Goal: Task Accomplishment & Management: Use online tool/utility

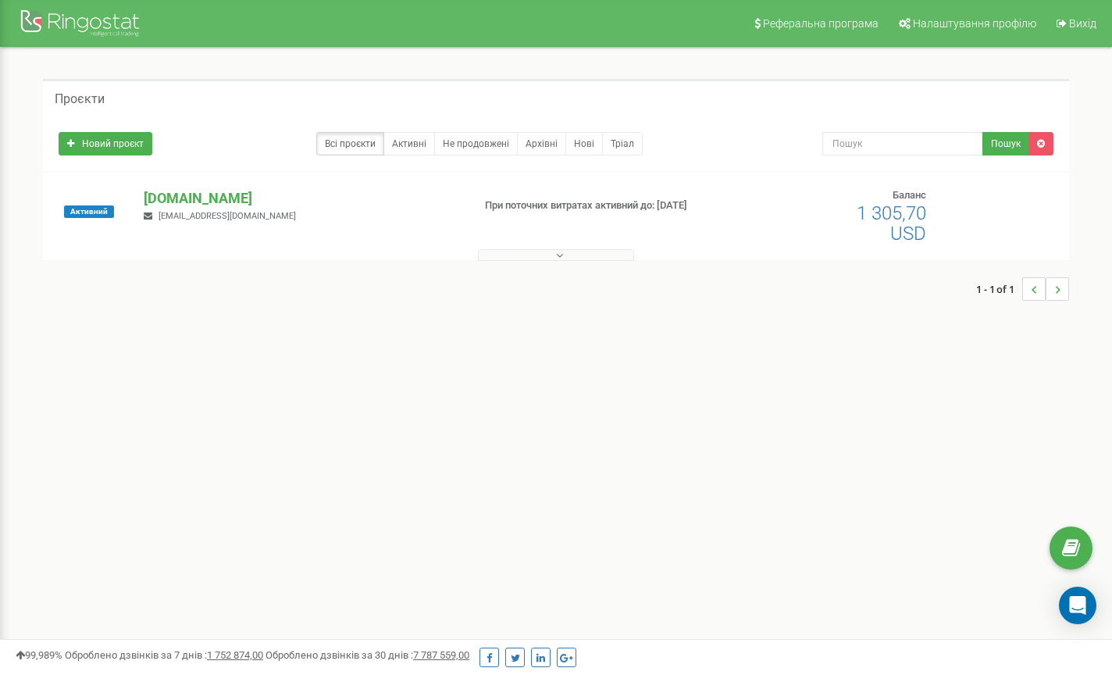
click at [173, 196] on p "[DOMAIN_NAME]" at bounding box center [302, 198] width 316 height 20
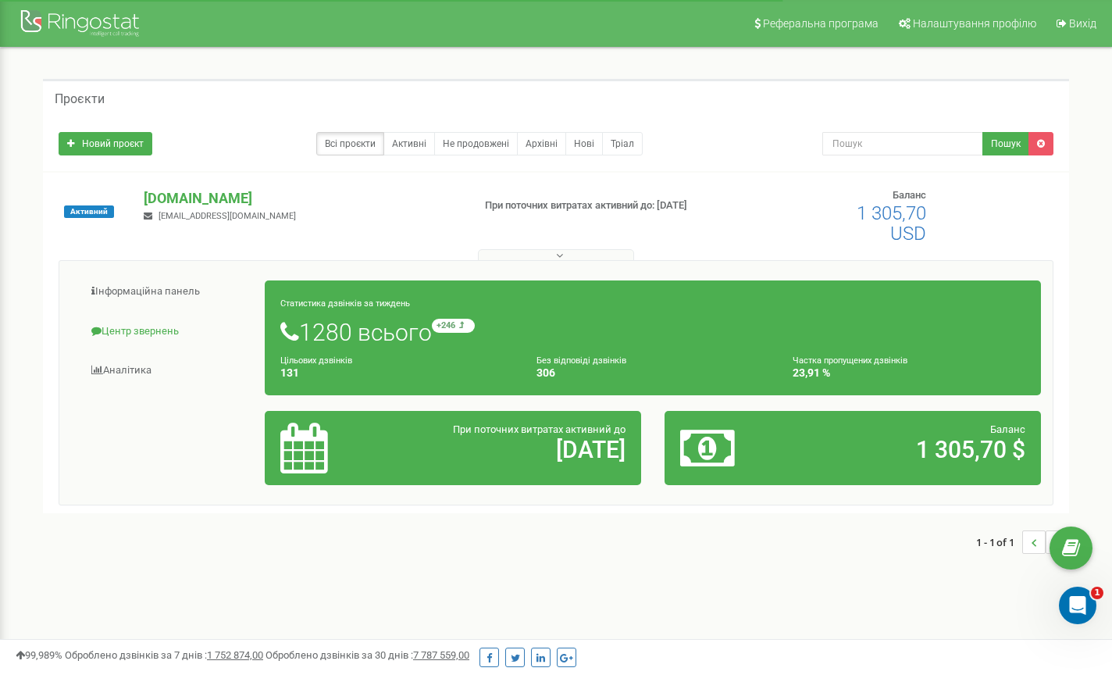
click at [166, 328] on link "Центр звернень" at bounding box center [168, 331] width 194 height 38
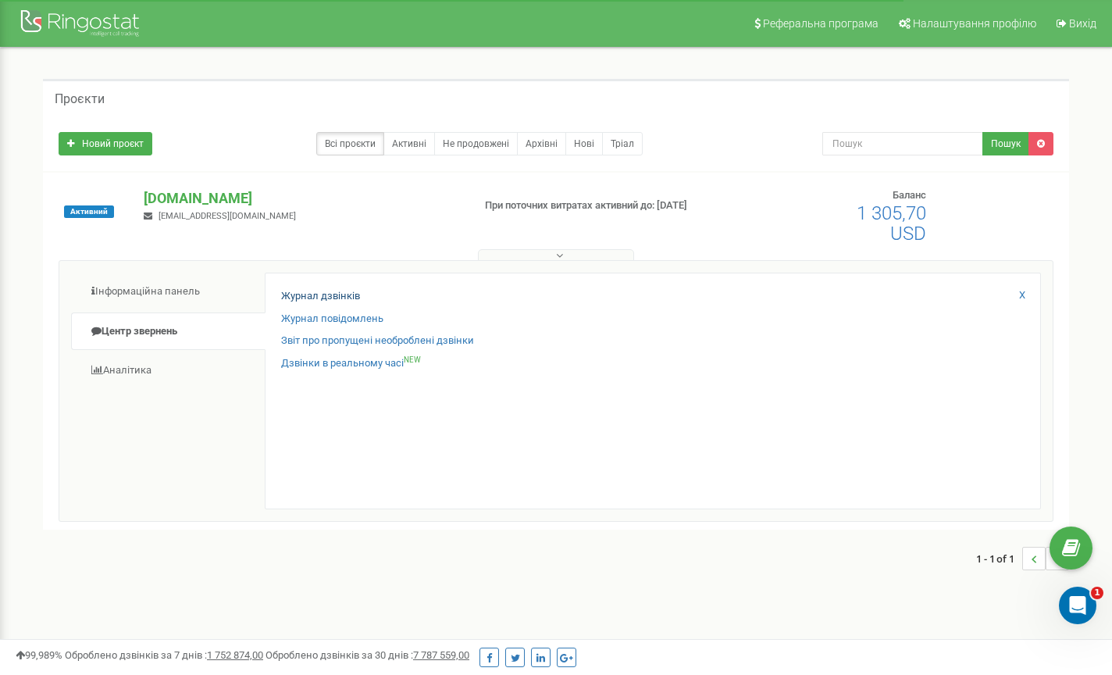
click at [339, 293] on link "Журнал дзвінків" at bounding box center [320, 296] width 79 height 15
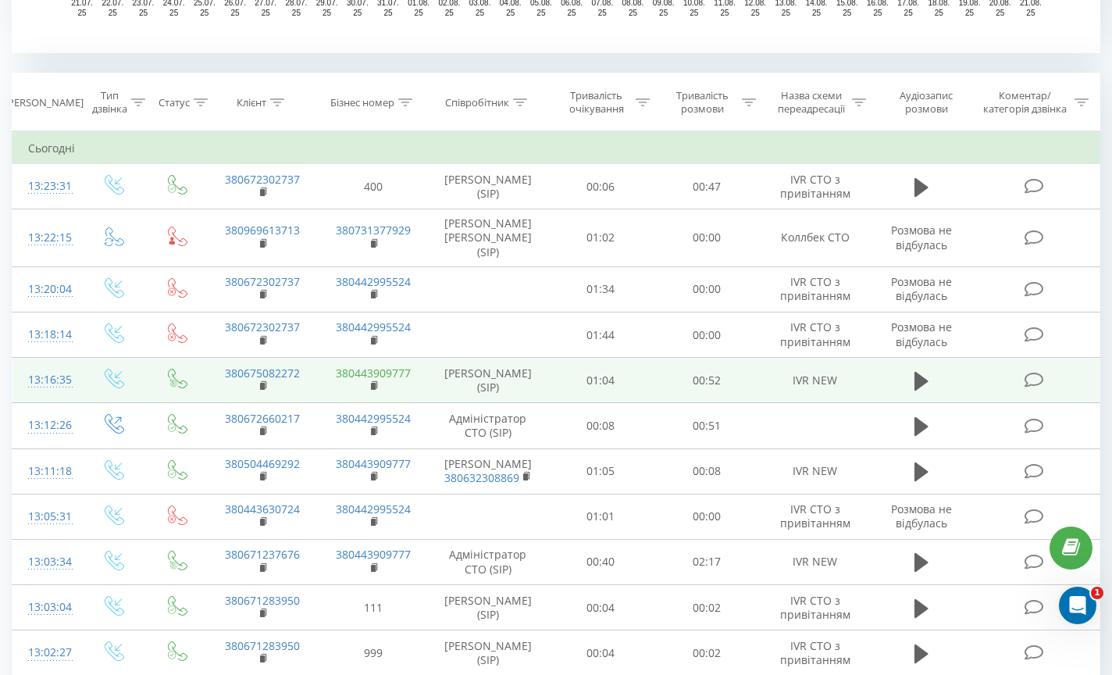
scroll to position [608, 0]
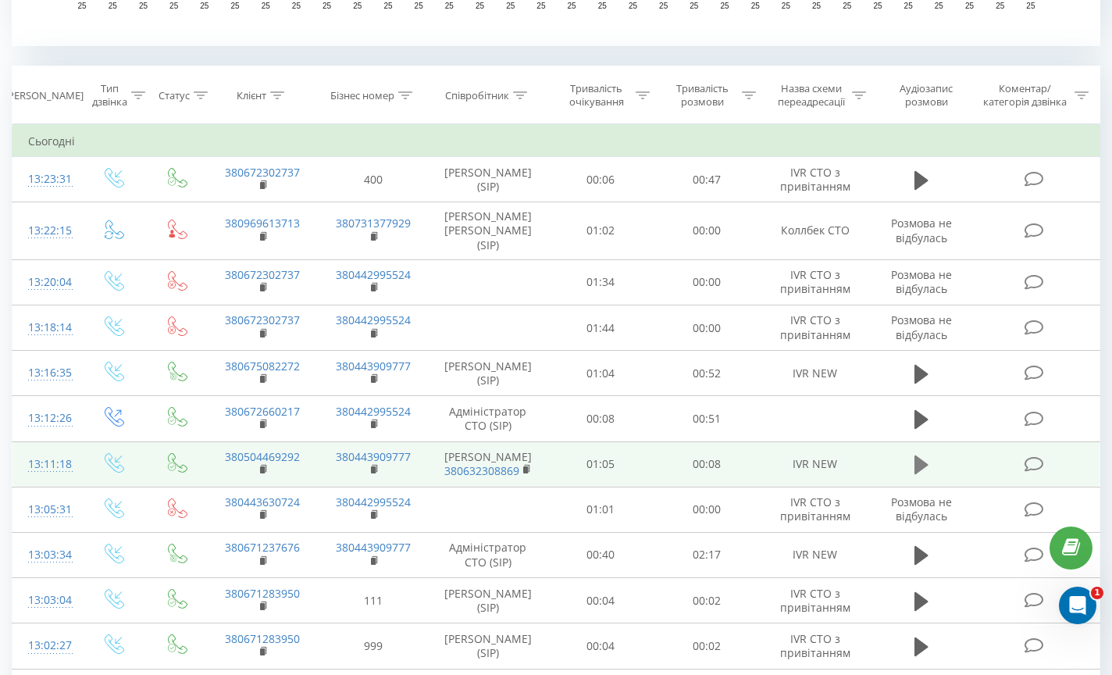
click at [919, 471] on icon at bounding box center [922, 464] width 14 height 19
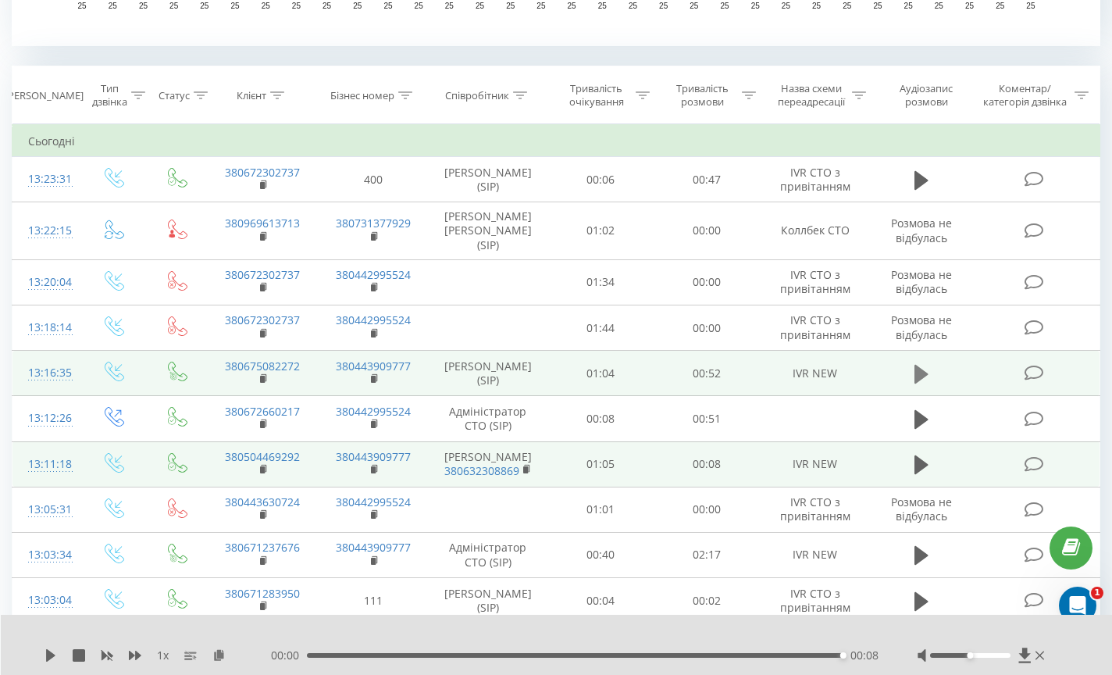
click at [923, 373] on icon at bounding box center [922, 374] width 14 height 19
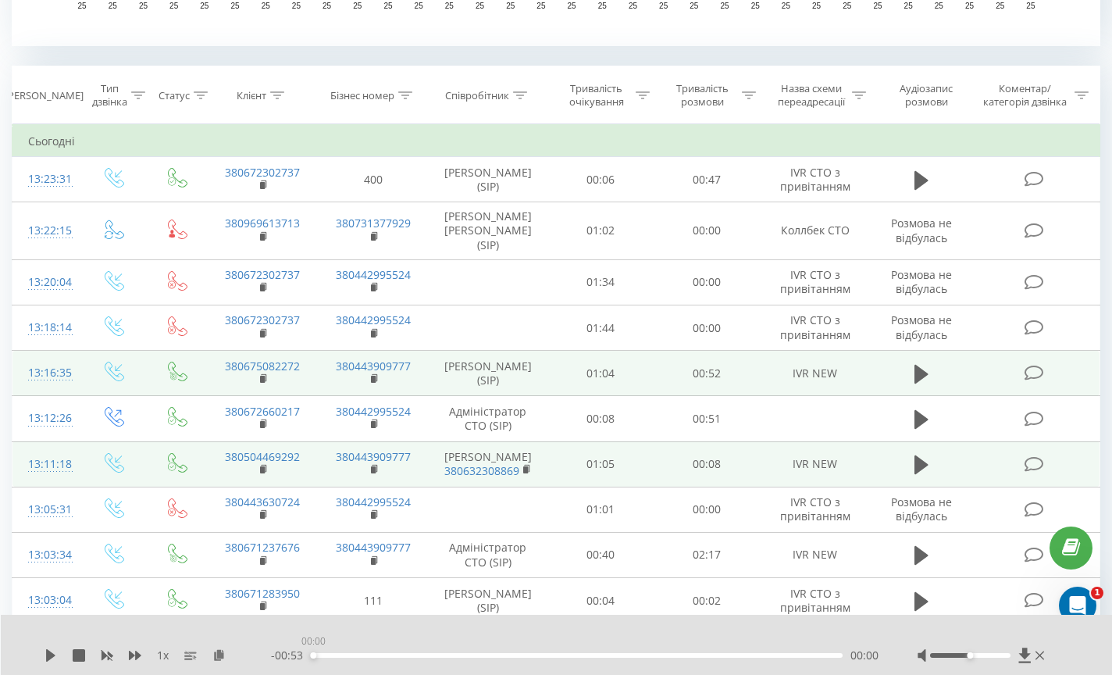
drag, startPoint x: 309, startPoint y: 655, endPoint x: 323, endPoint y: 662, distance: 15.0
click at [311, 656] on div "00:00" at bounding box center [577, 655] width 532 height 5
click at [55, 655] on icon at bounding box center [50, 655] width 9 height 12
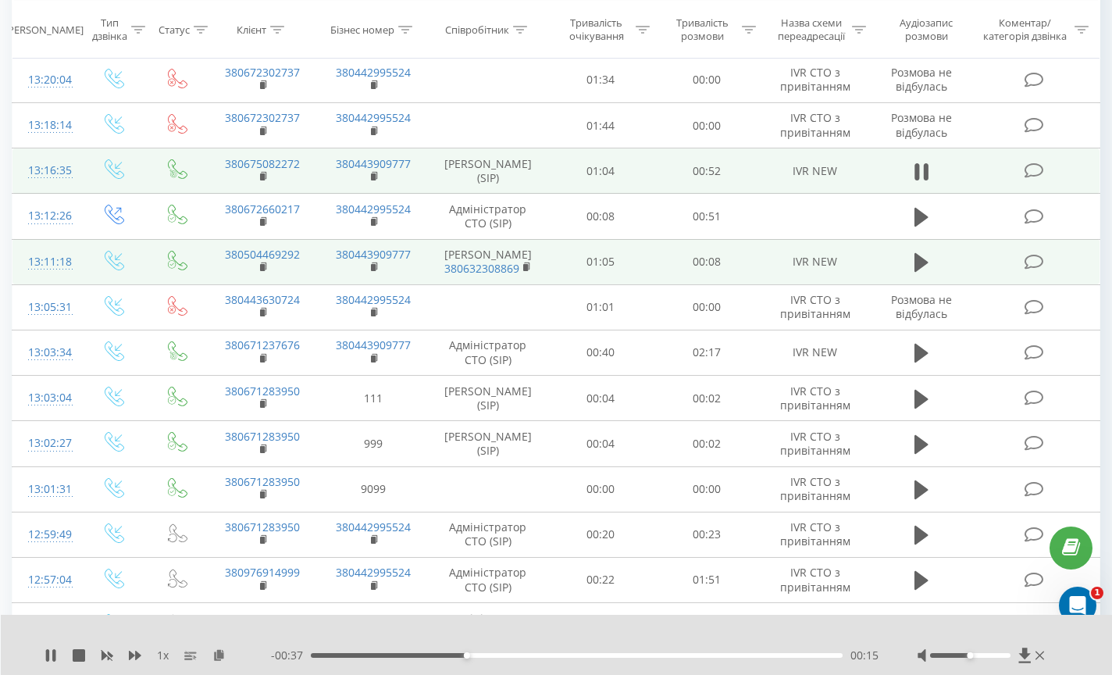
scroll to position [833, 0]
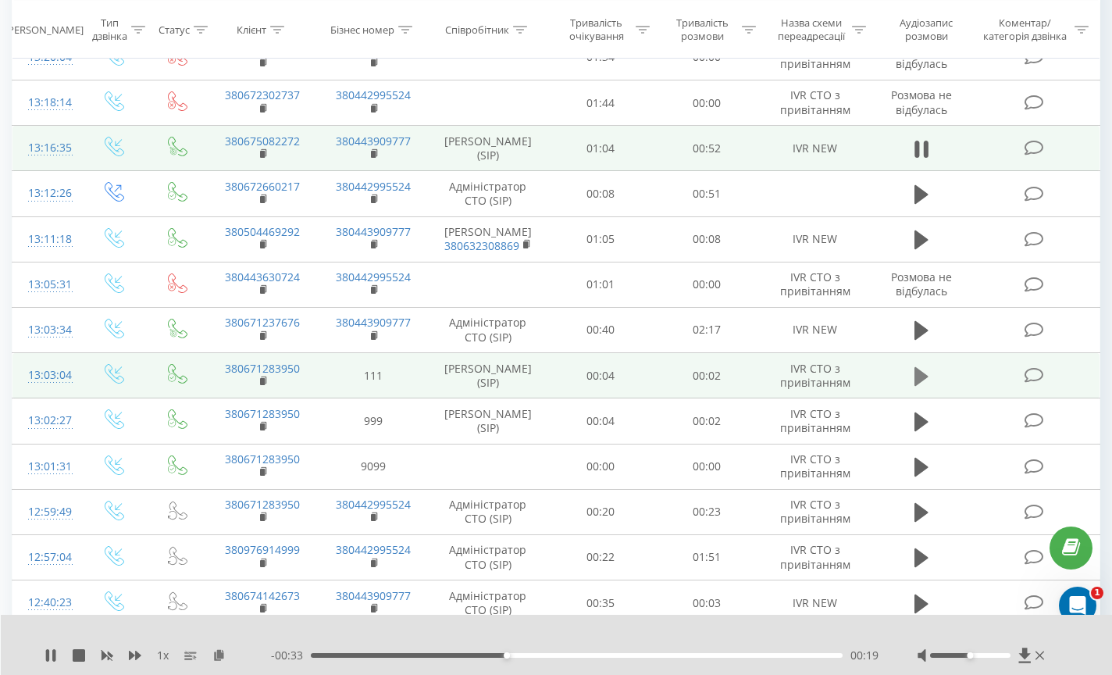
click at [921, 386] on icon at bounding box center [922, 376] width 14 height 19
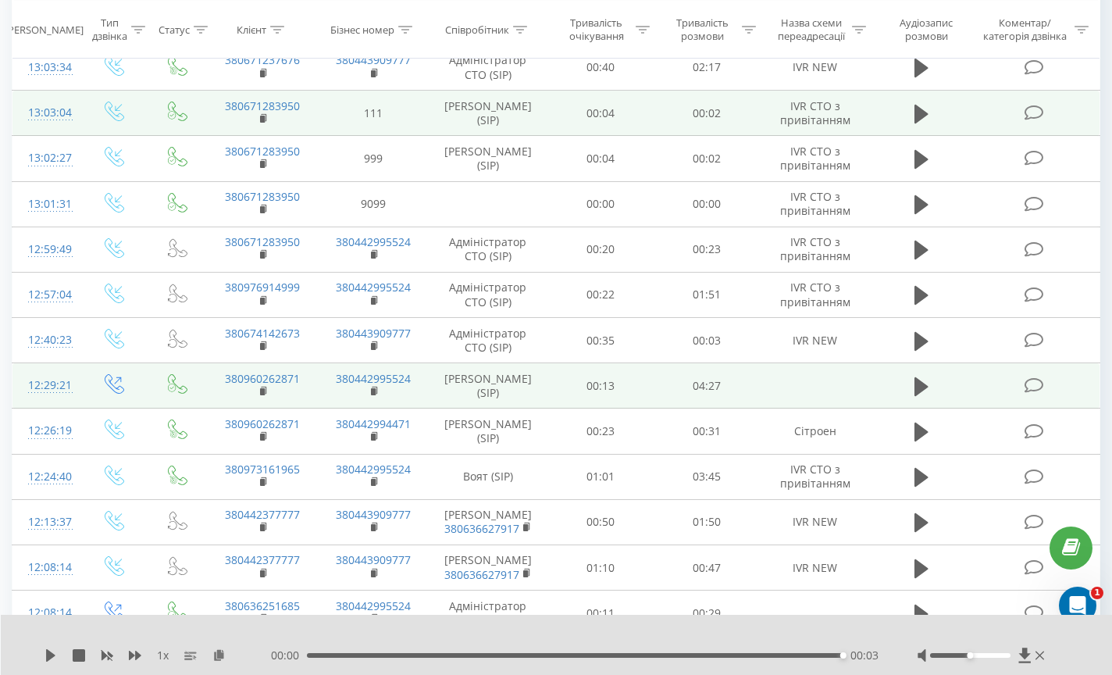
scroll to position [1099, 0]
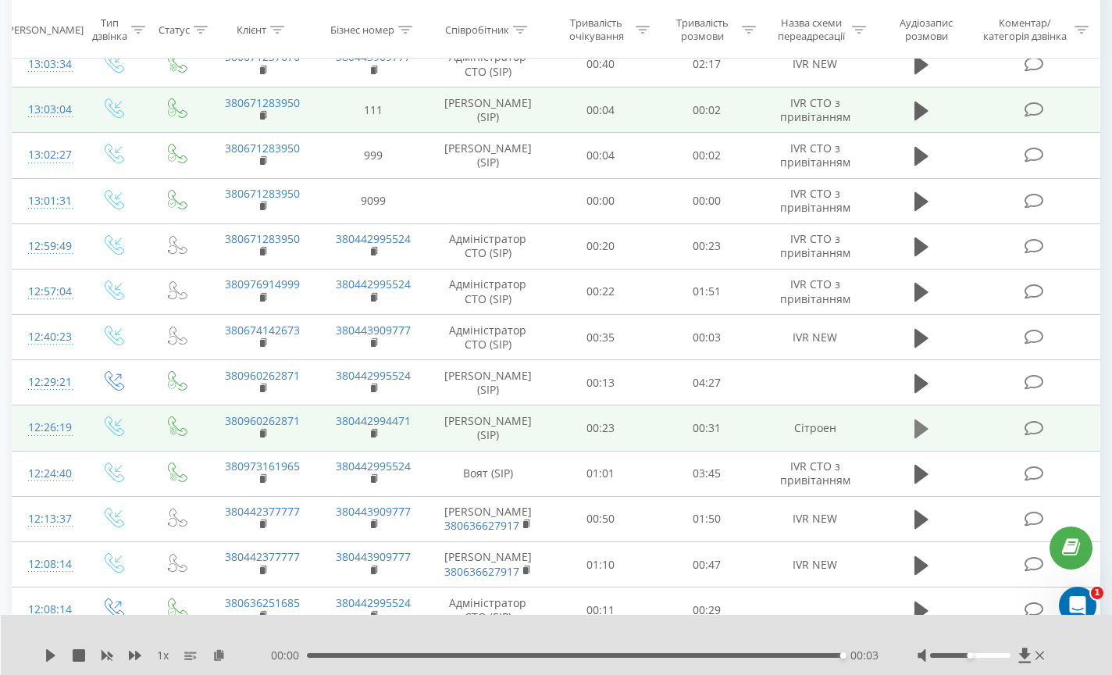
click at [924, 438] on icon at bounding box center [922, 428] width 14 height 19
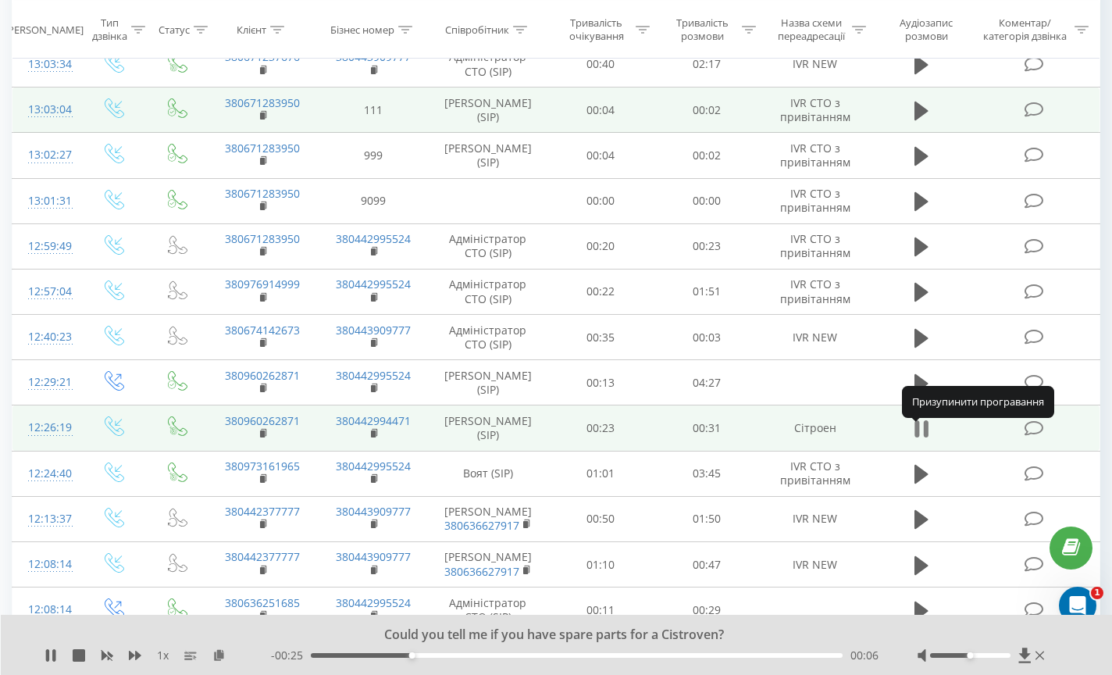
click at [923, 436] on icon at bounding box center [922, 429] width 14 height 22
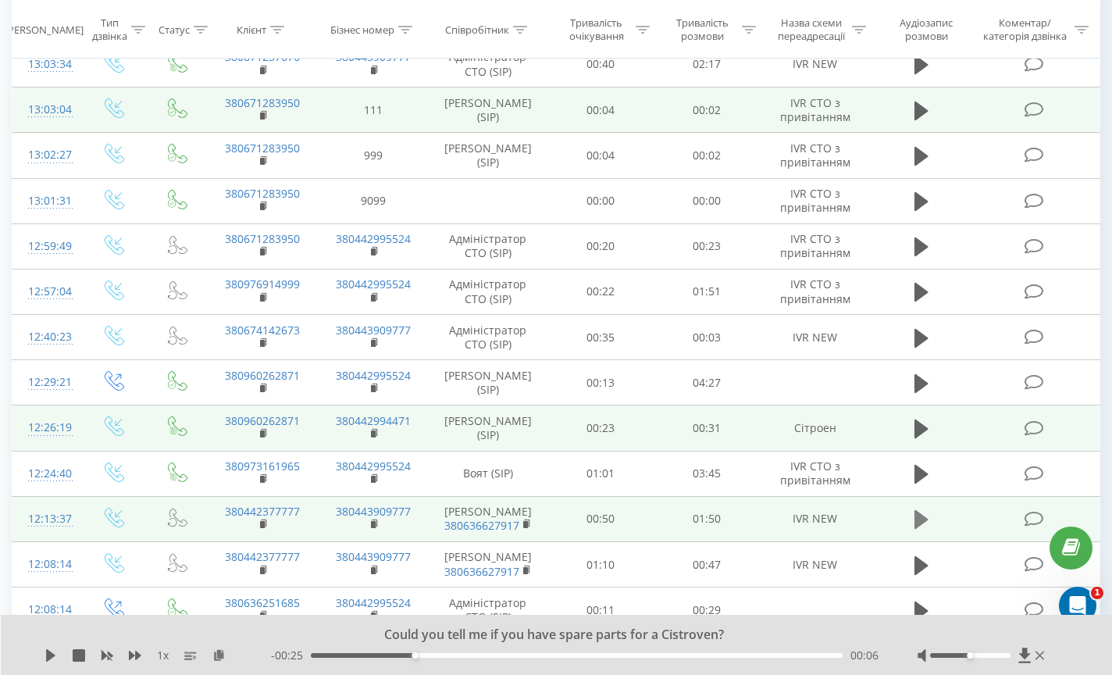
click at [917, 528] on icon at bounding box center [922, 519] width 14 height 19
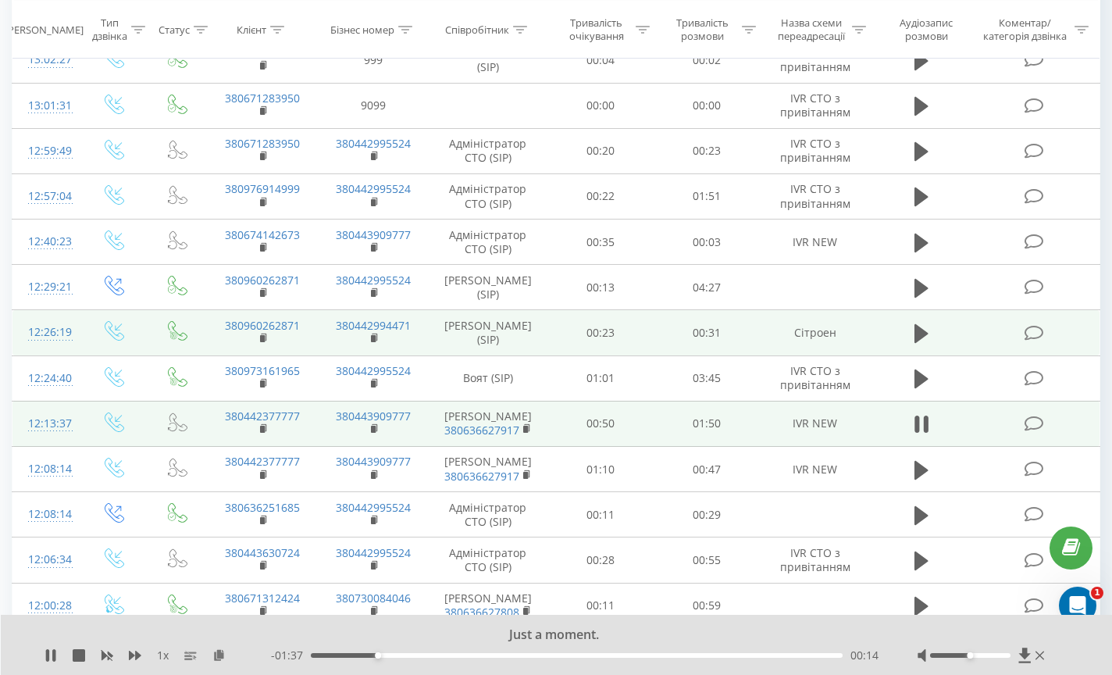
scroll to position [1197, 0]
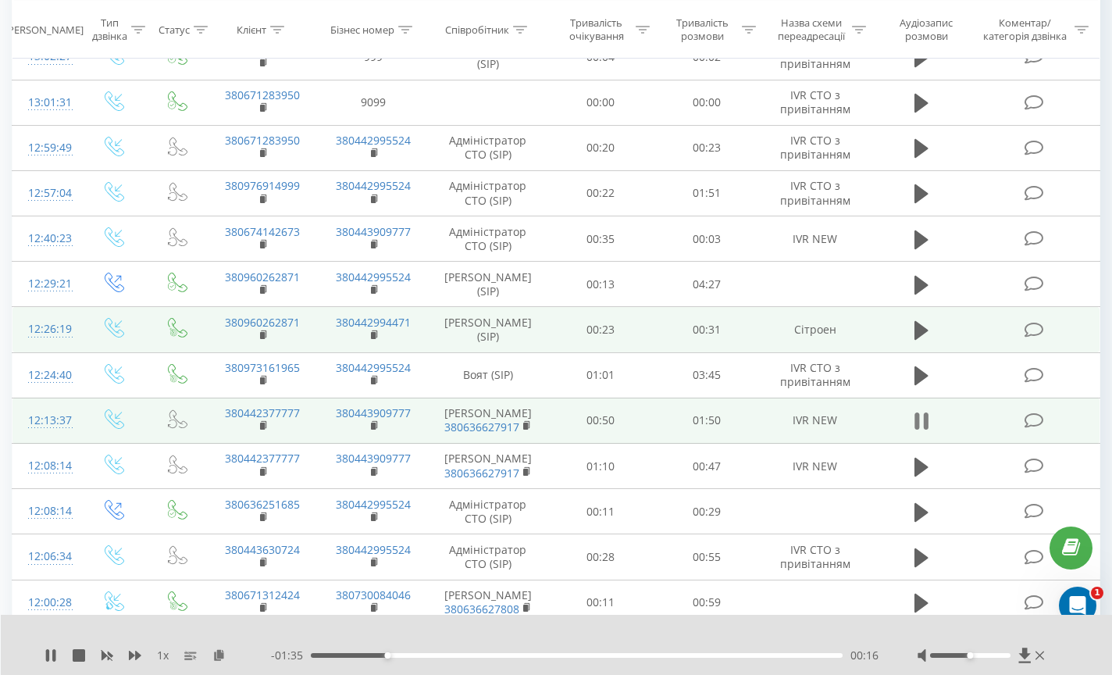
click at [923, 432] on icon at bounding box center [922, 421] width 14 height 22
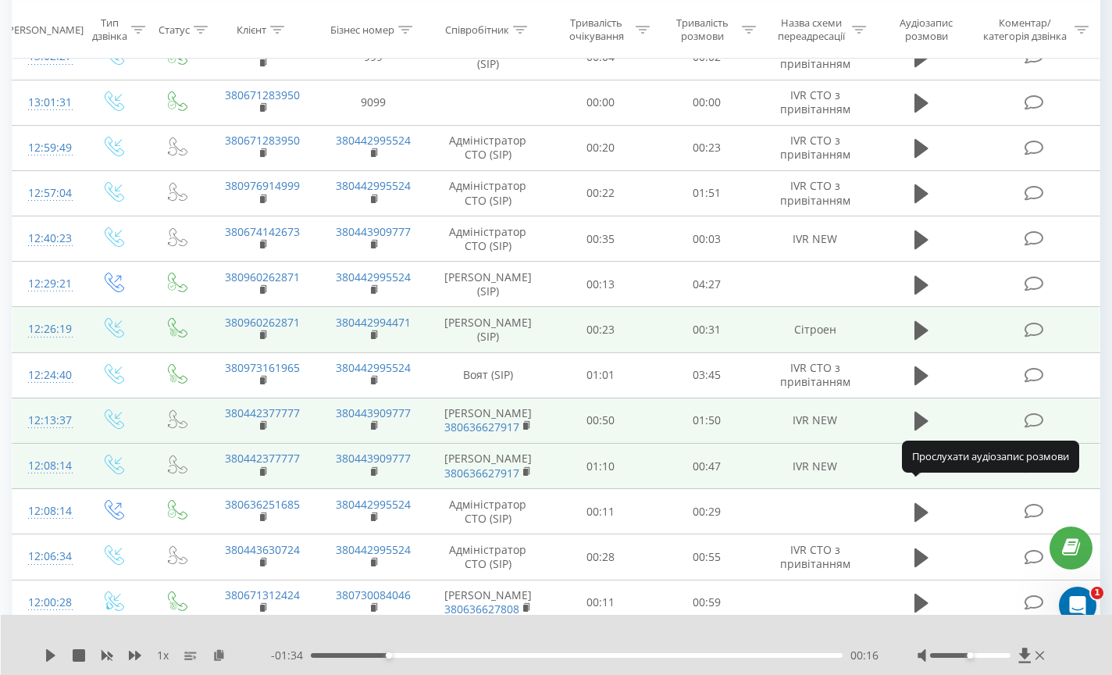
click at [918, 476] on icon at bounding box center [922, 466] width 14 height 19
click at [919, 476] on icon at bounding box center [917, 467] width 5 height 17
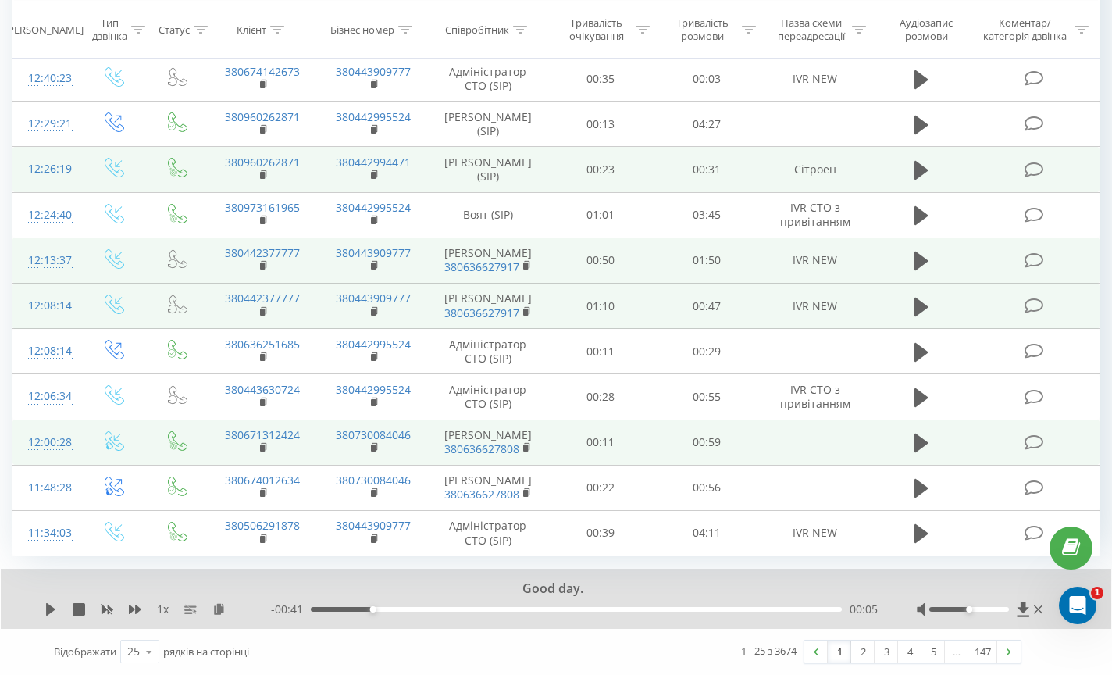
scroll to position [1386, 0]
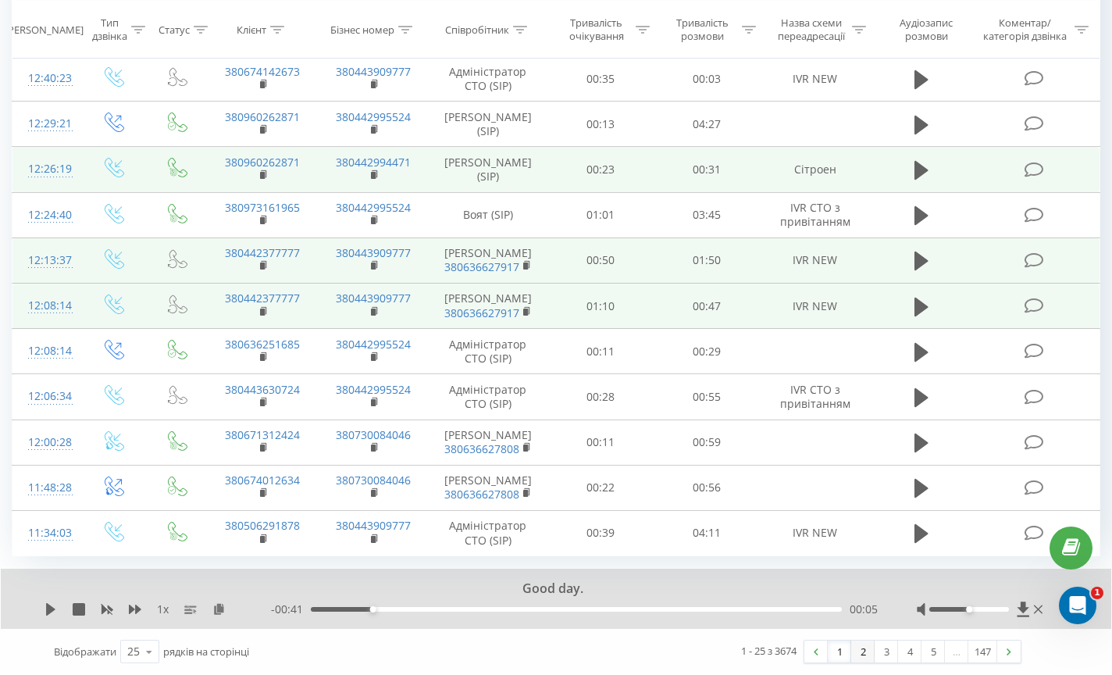
click at [862, 651] on link "2" at bounding box center [862, 651] width 23 height 22
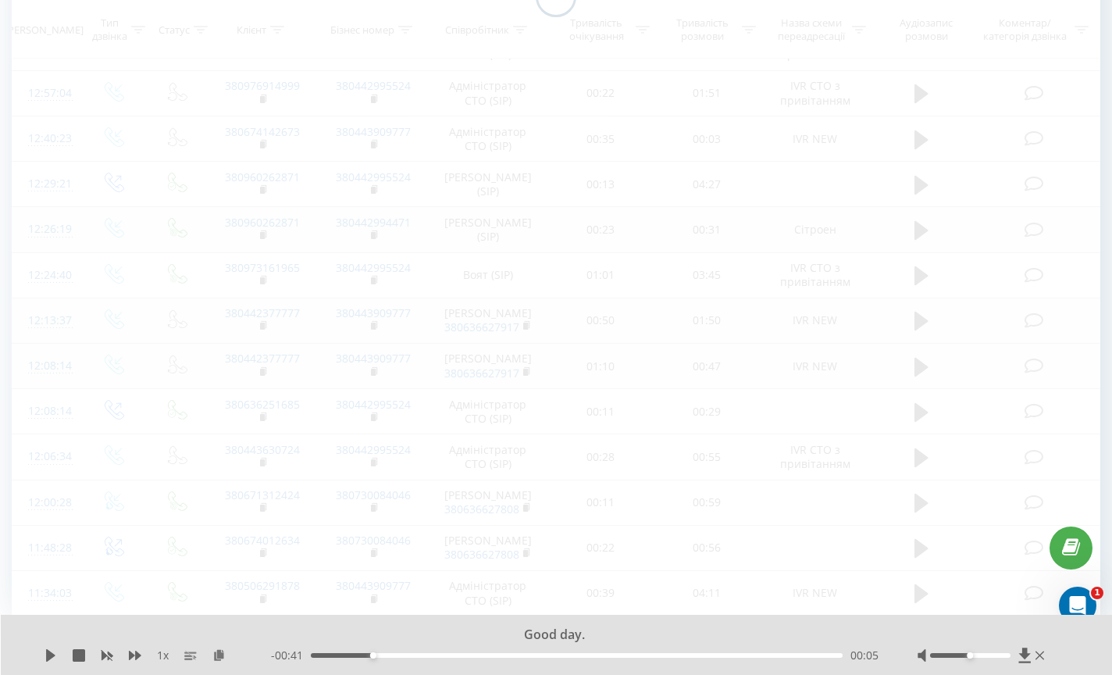
scroll to position [634, 0]
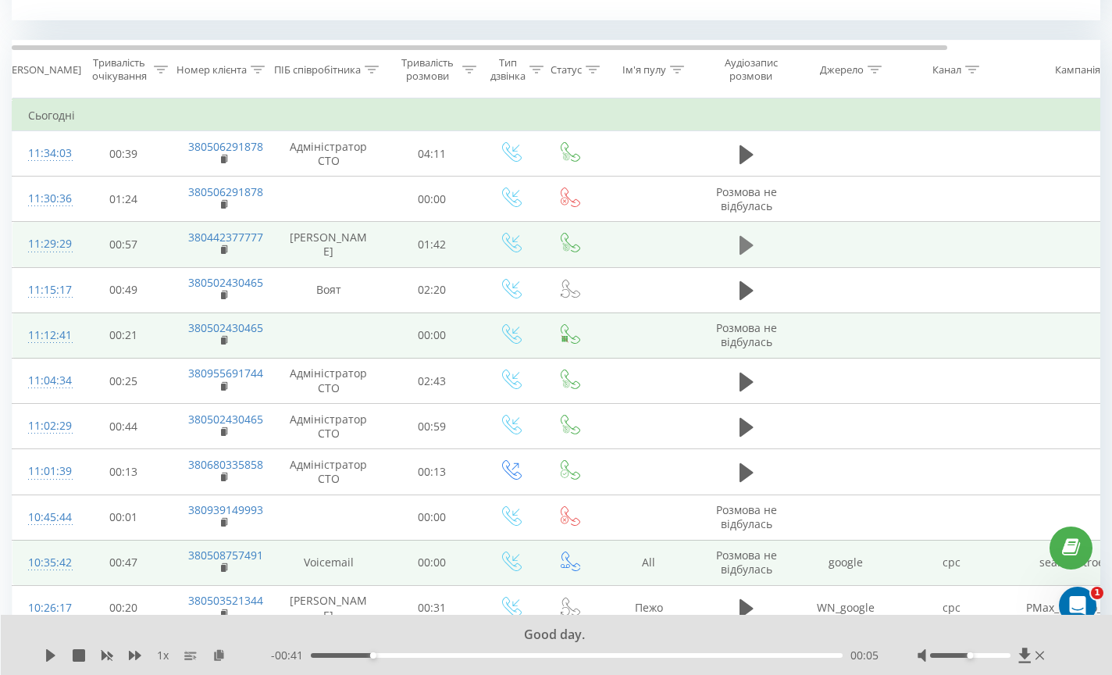
click at [745, 240] on icon at bounding box center [747, 245] width 14 height 19
click at [326, 655] on div "00:06" at bounding box center [577, 655] width 532 height 5
click at [751, 237] on icon at bounding box center [750, 245] width 5 height 17
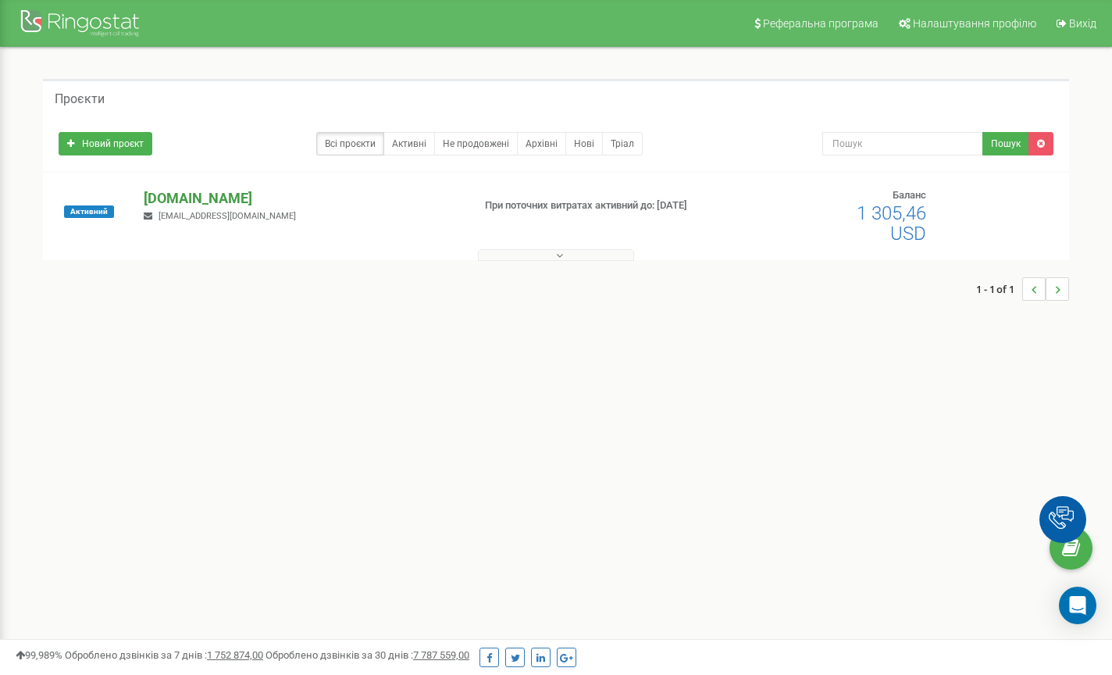
click at [175, 200] on p "[DOMAIN_NAME]" at bounding box center [302, 198] width 316 height 20
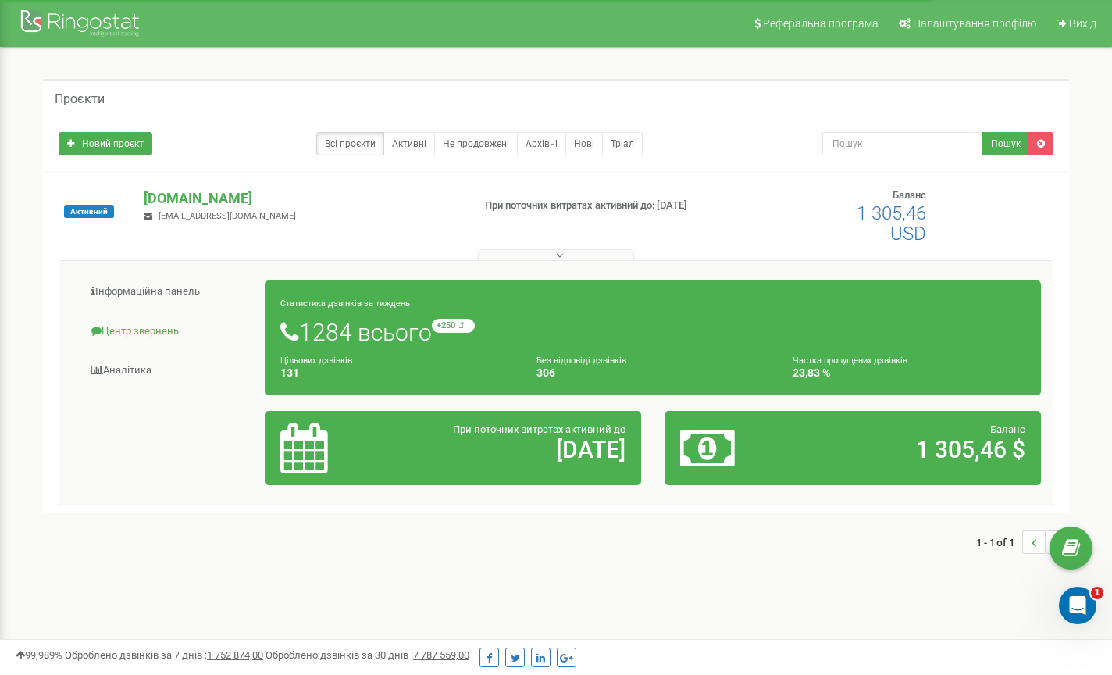
click at [138, 330] on link "Центр звернень" at bounding box center [168, 331] width 194 height 38
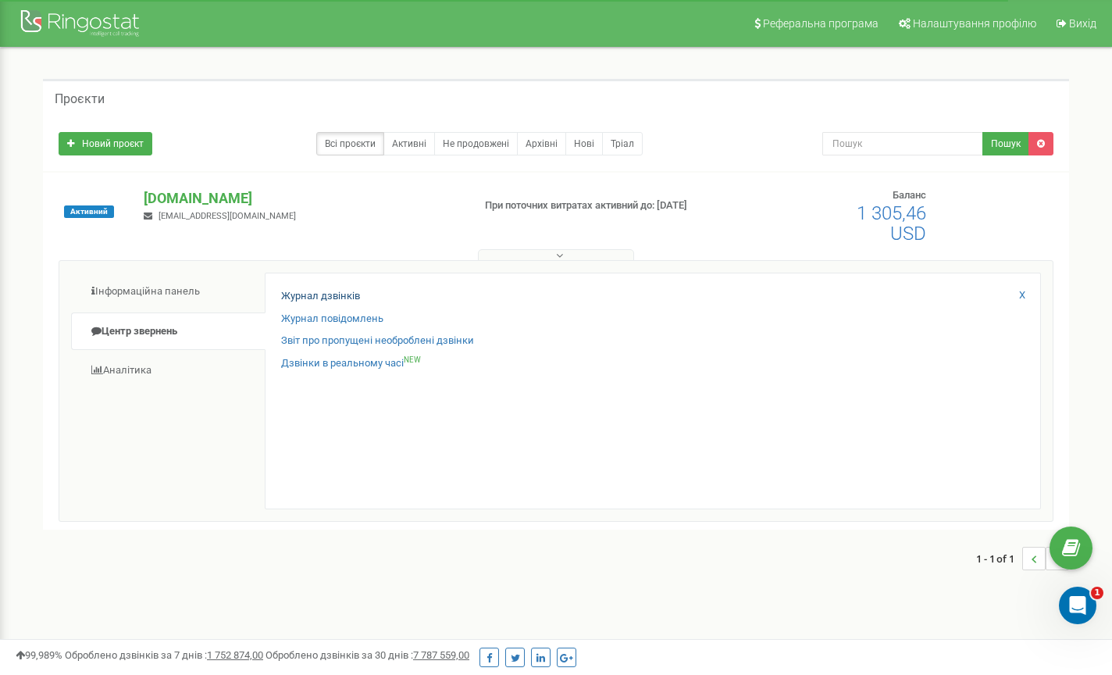
click at [337, 295] on link "Журнал дзвінків" at bounding box center [320, 296] width 79 height 15
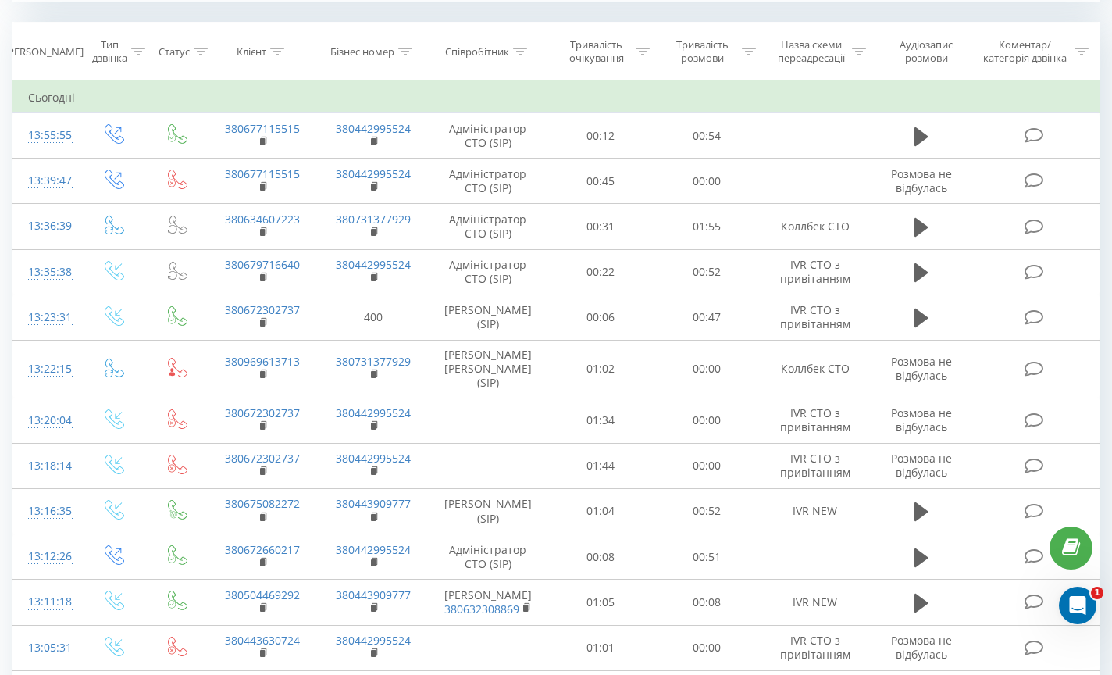
scroll to position [654, 0]
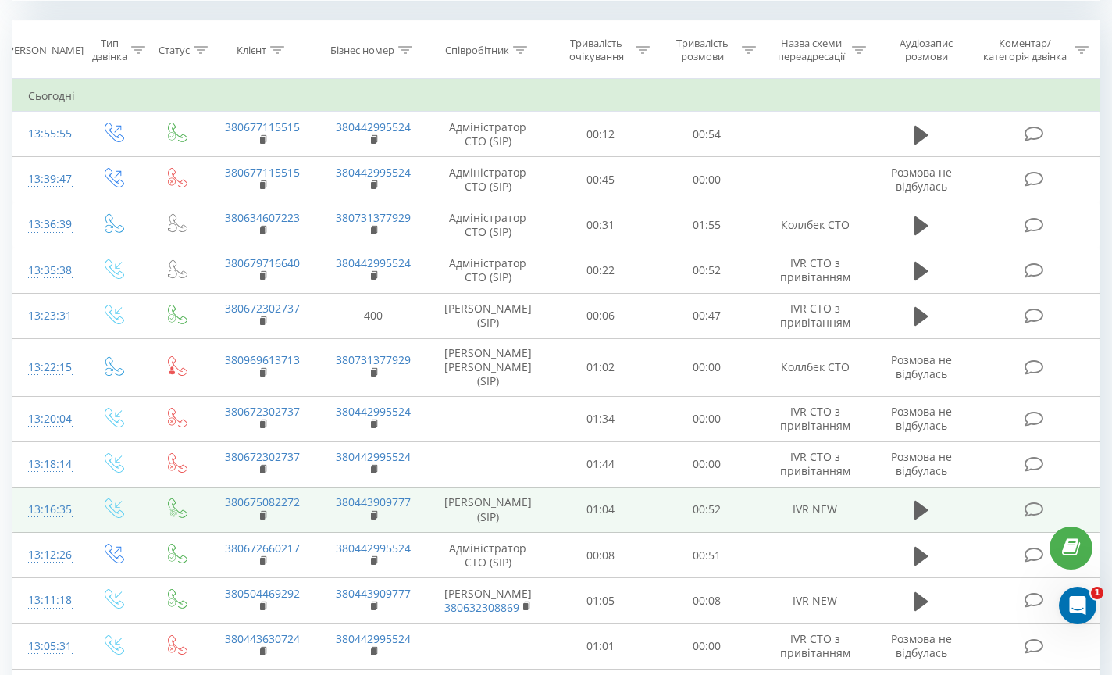
click at [483, 501] on td "Володимир Скопець (SIP)" at bounding box center [488, 509] width 119 height 45
click at [925, 508] on icon at bounding box center [922, 510] width 14 height 19
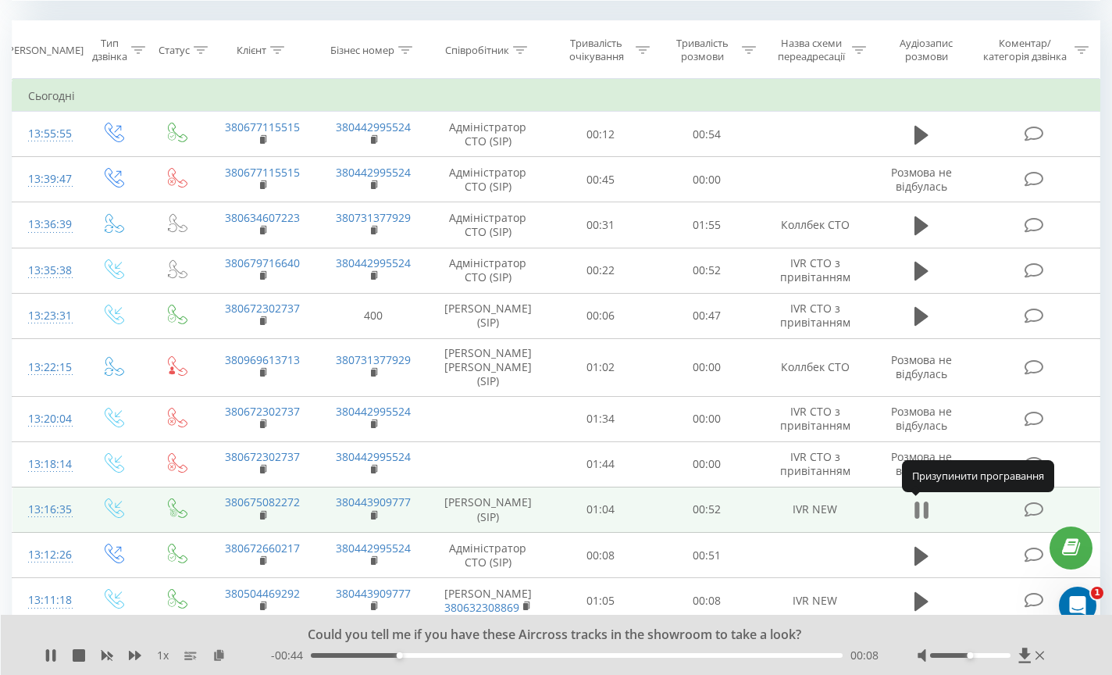
click at [920, 508] on icon at bounding box center [922, 510] width 14 height 22
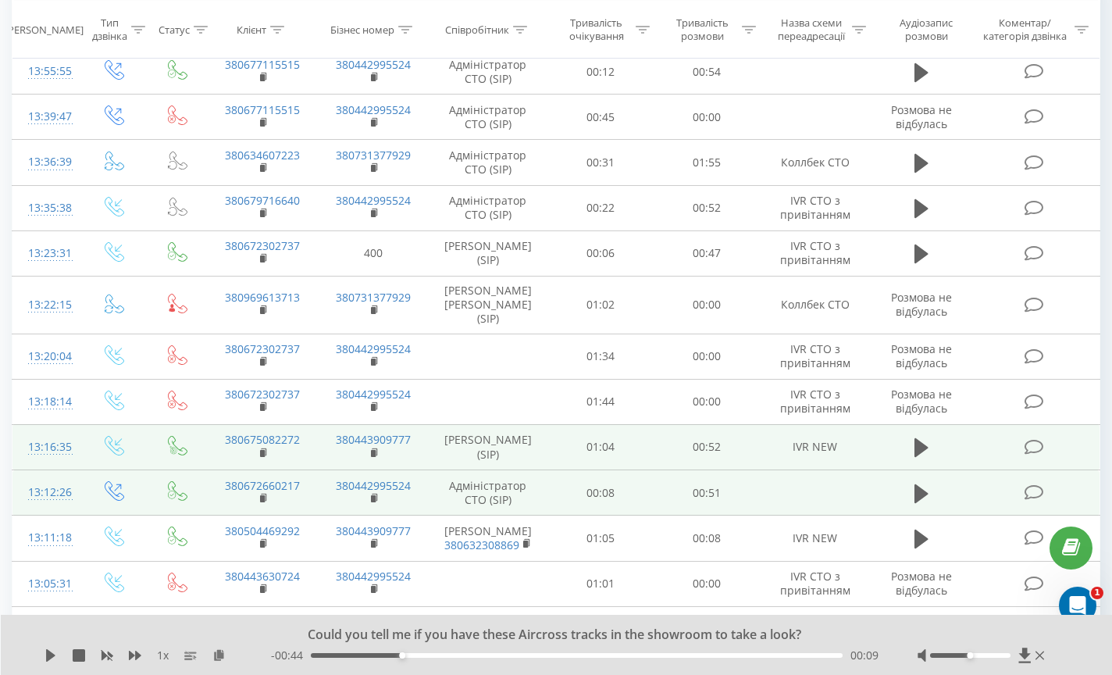
scroll to position [717, 0]
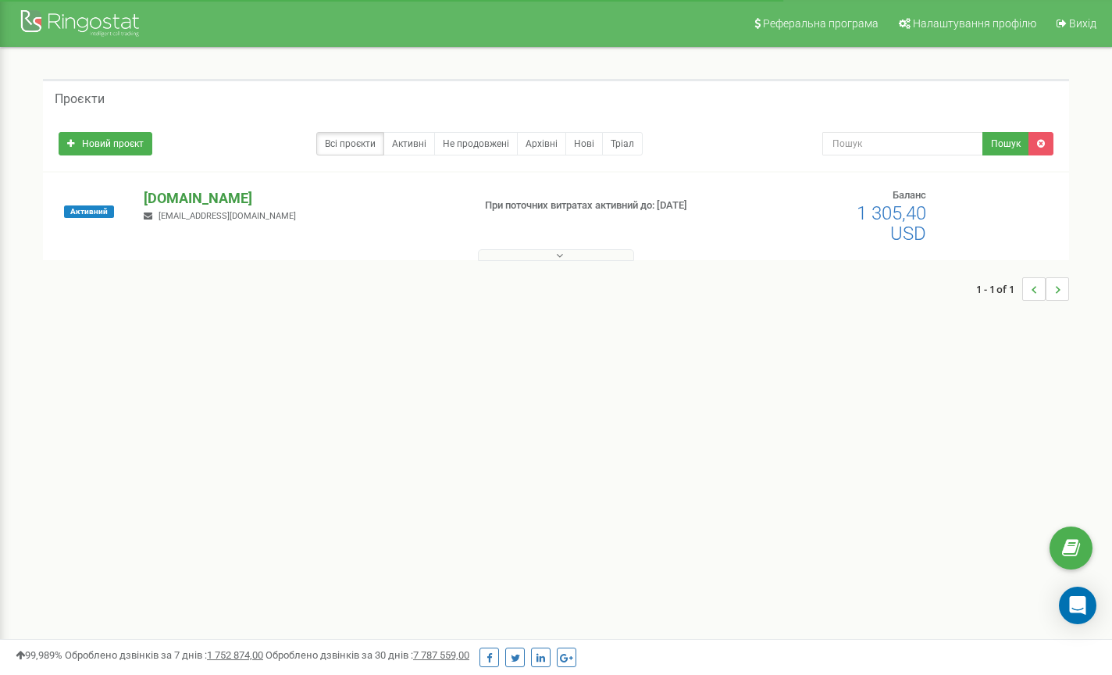
click at [169, 198] on p "[DOMAIN_NAME]" at bounding box center [302, 198] width 316 height 20
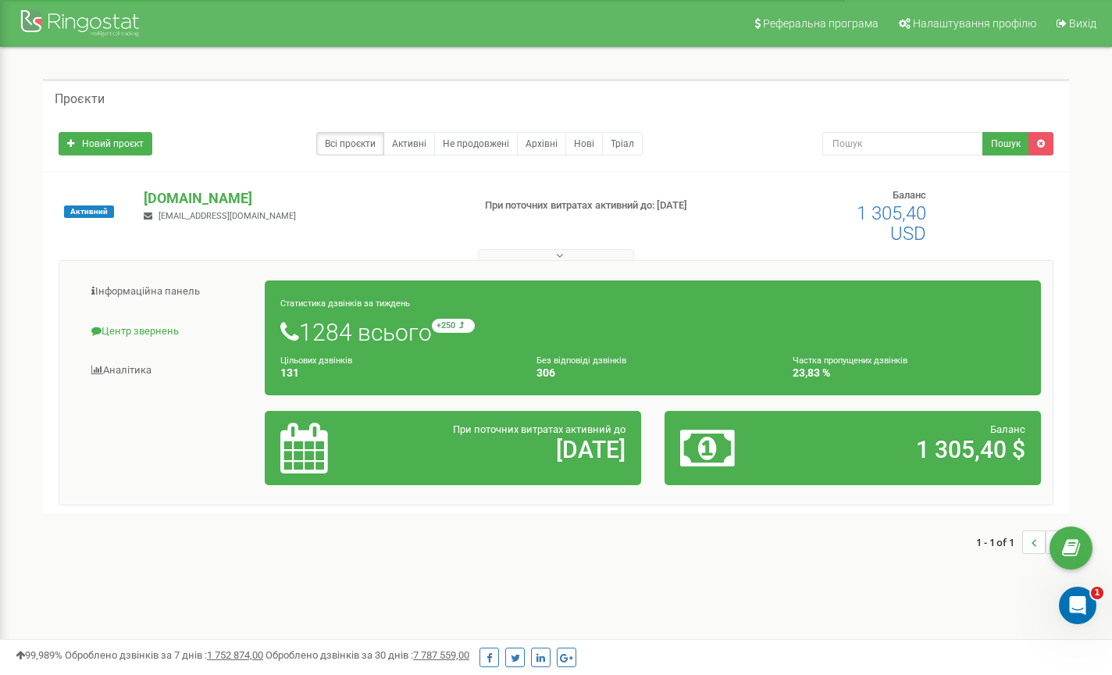
click at [121, 328] on link "Центр звернень" at bounding box center [168, 331] width 194 height 38
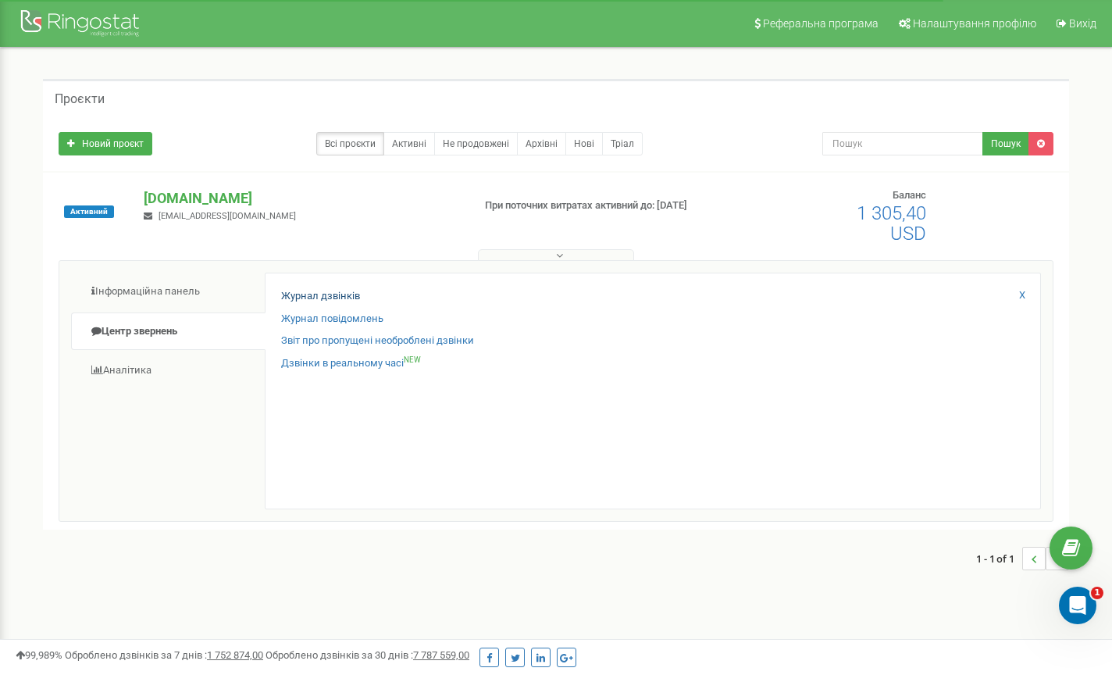
click at [336, 294] on link "Журнал дзвінків" at bounding box center [320, 296] width 79 height 15
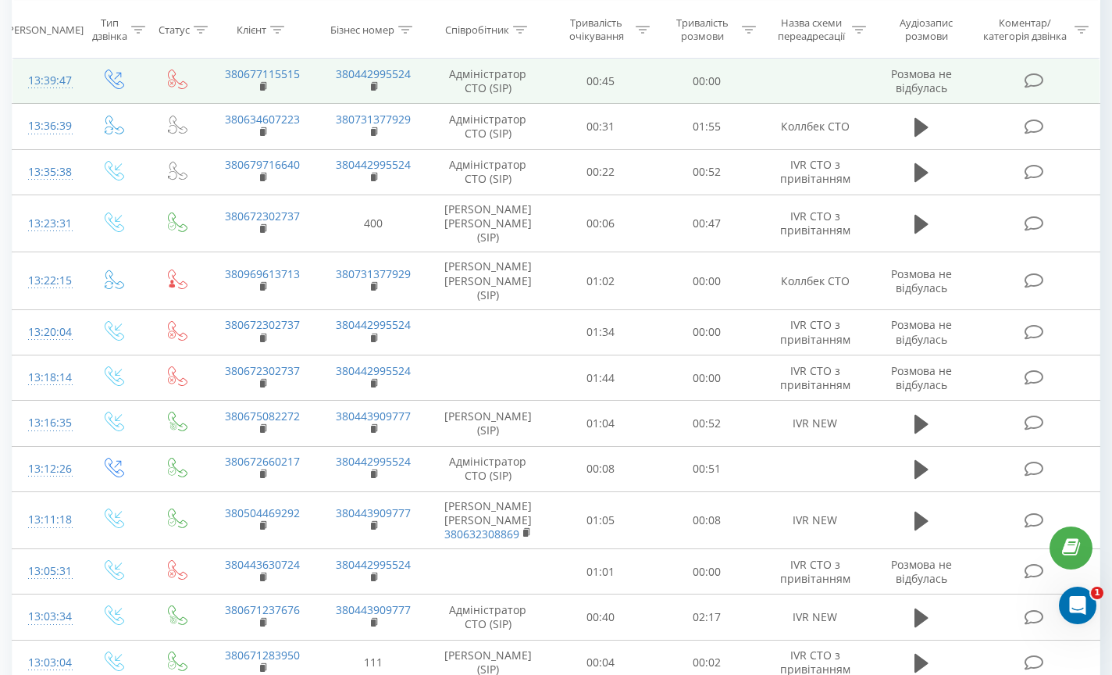
scroll to position [755, 0]
